Goal: Complete application form

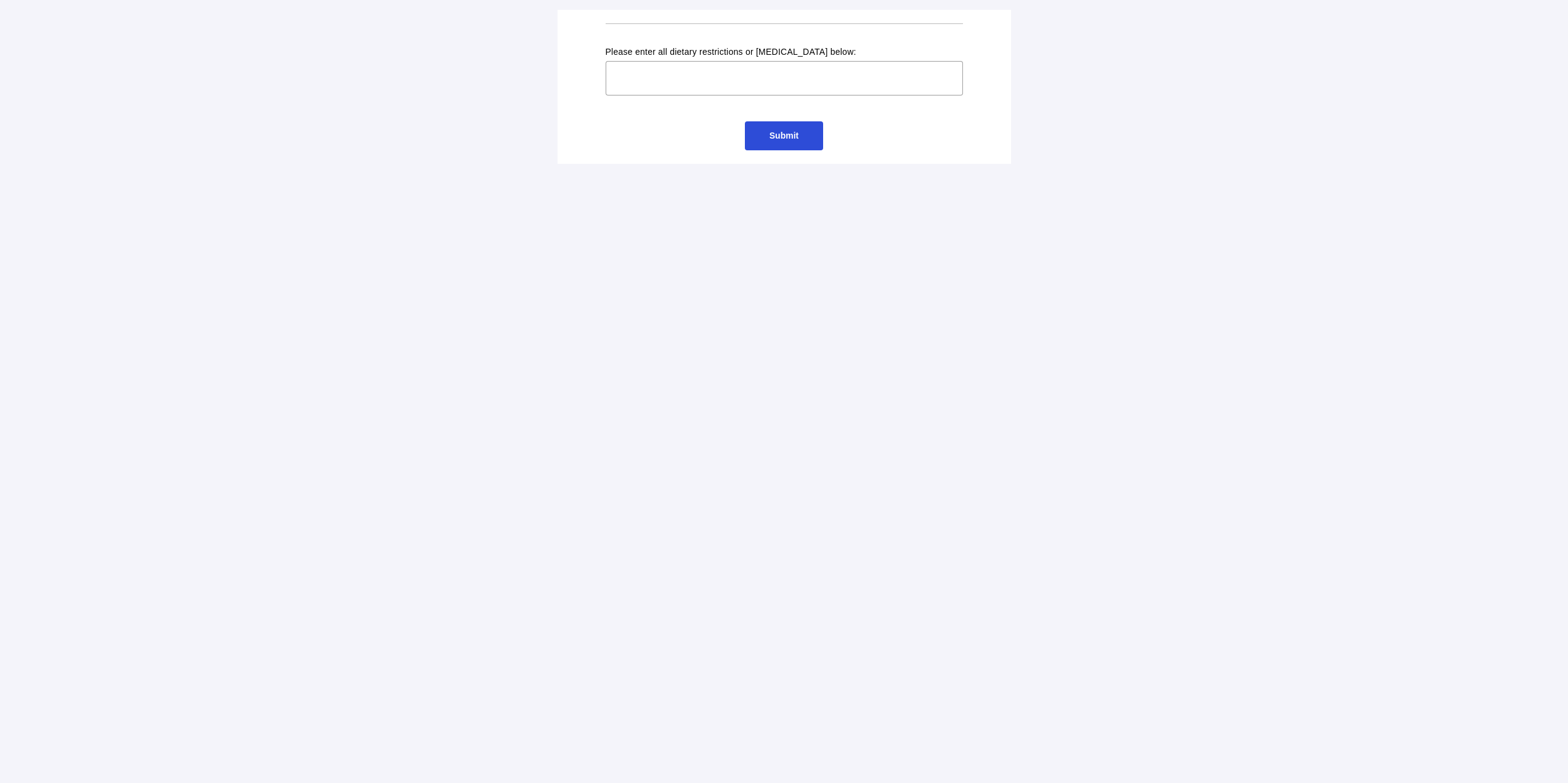
click at [888, 86] on input "text" at bounding box center [784, 78] width 357 height 34
type input "Peanut + [MEDICAL_DATA]"
click at [773, 136] on span "Submit" at bounding box center [784, 136] width 29 height 10
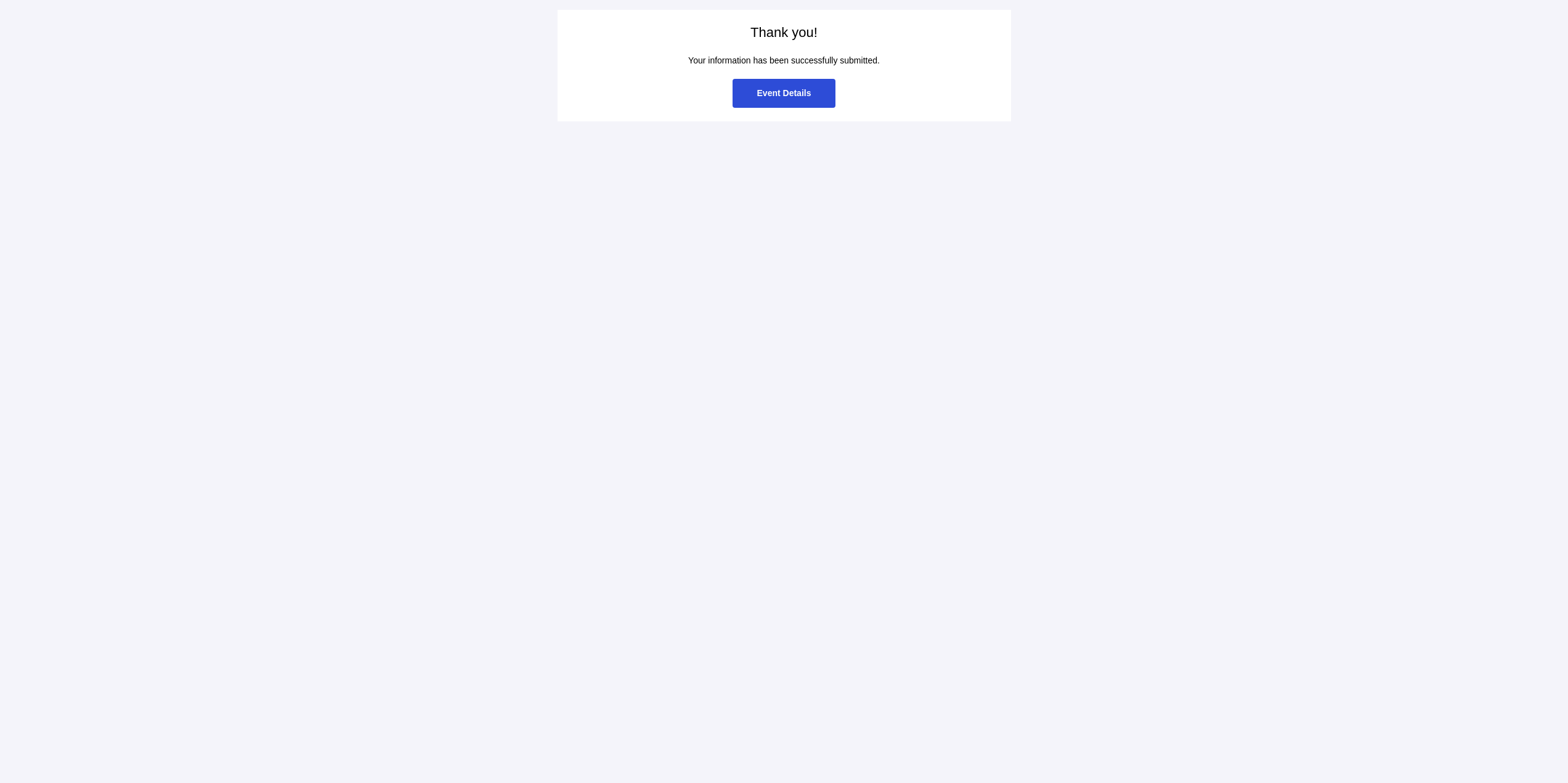
click at [778, 100] on span "Event Details" at bounding box center [784, 93] width 104 height 29
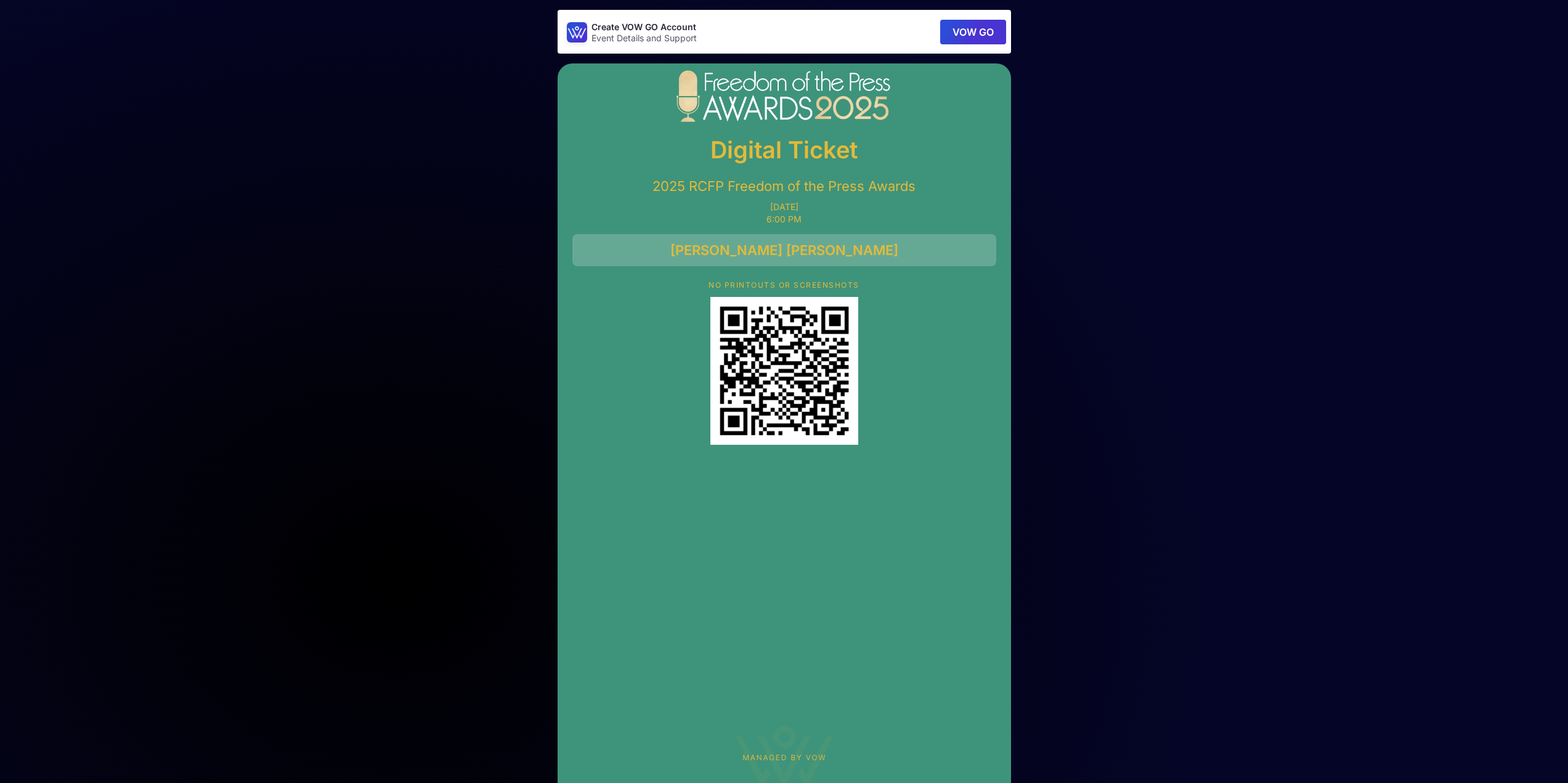
click at [1106, 469] on main "Create VOW GO Account Event Details and Support VOW GO Digital Ticket 2025 RCFP…" at bounding box center [784, 407] width 1568 height 815
click at [981, 31] on button "VOW GO" at bounding box center [973, 32] width 66 height 24
